Goal: Task Accomplishment & Management: Manage account settings

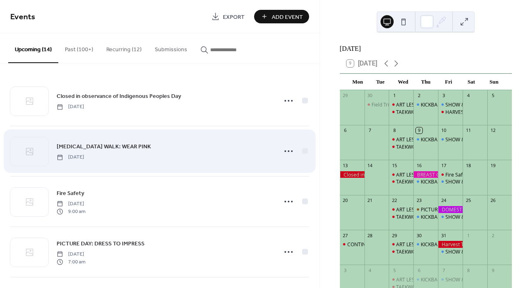
click at [144, 156] on div "[MEDICAL_DATA] WALK: WEAR PINK [DATE]" at bounding box center [164, 151] width 215 height 18
click at [283, 152] on icon at bounding box center [288, 151] width 13 height 13
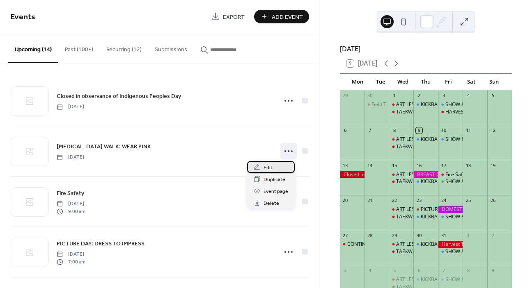
click at [266, 169] on span "Edit" at bounding box center [267, 168] width 9 height 9
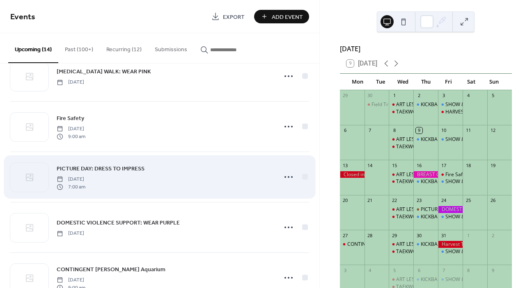
scroll to position [76, 0]
click at [230, 178] on div "PICTURE DAY: DRESS TO IMPRESS [DATE] 7:00 am" at bounding box center [164, 176] width 215 height 26
click at [282, 178] on icon at bounding box center [288, 176] width 13 height 13
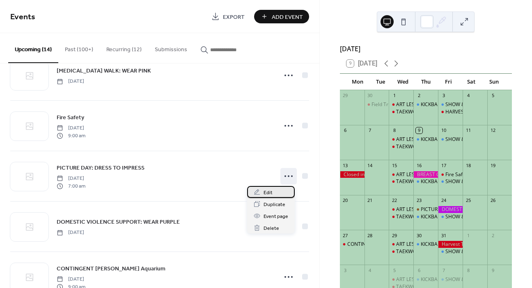
click at [272, 191] on div "Edit" at bounding box center [271, 192] width 48 height 12
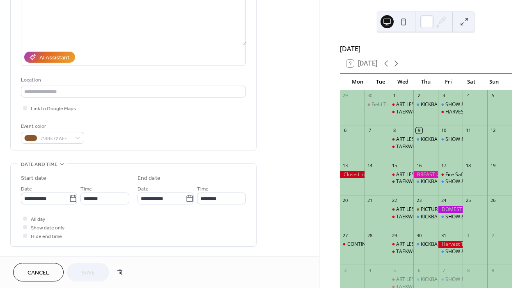
scroll to position [125, 0]
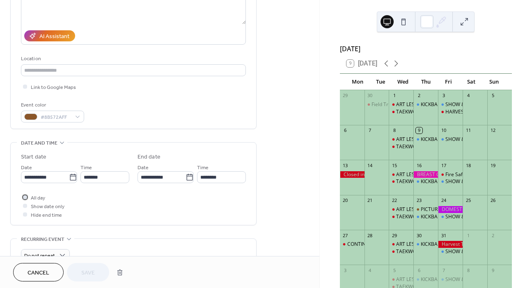
click at [25, 199] on div at bounding box center [25, 197] width 4 height 4
click at [92, 272] on span "Save" at bounding box center [88, 273] width 14 height 9
